Goal: Find specific page/section: Find specific page/section

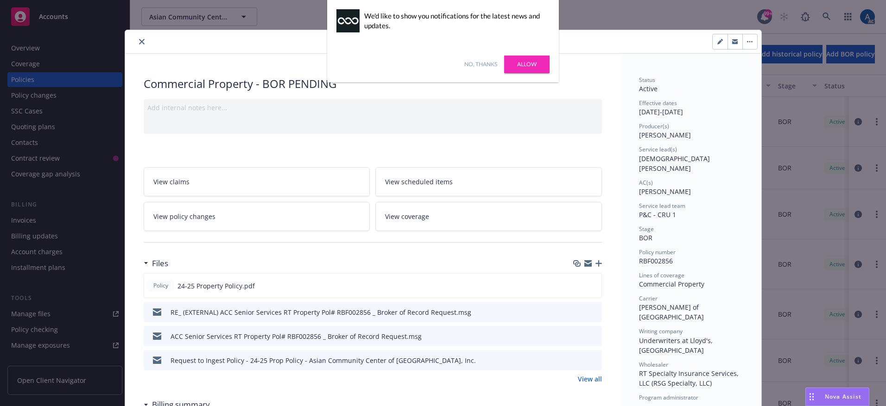
click at [139, 42] on icon "close" at bounding box center [142, 42] width 6 height 6
